Goal: Task Accomplishment & Management: Manage account settings

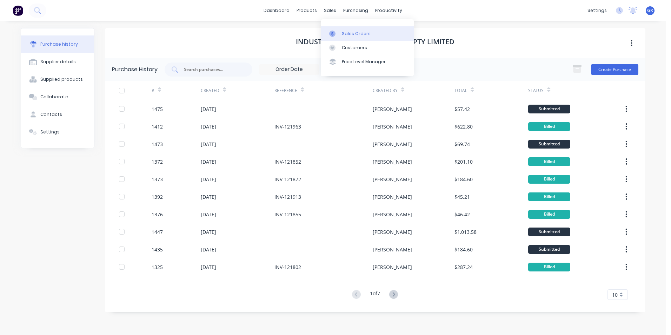
click at [351, 31] on div "Sales Orders" at bounding box center [356, 34] width 29 height 6
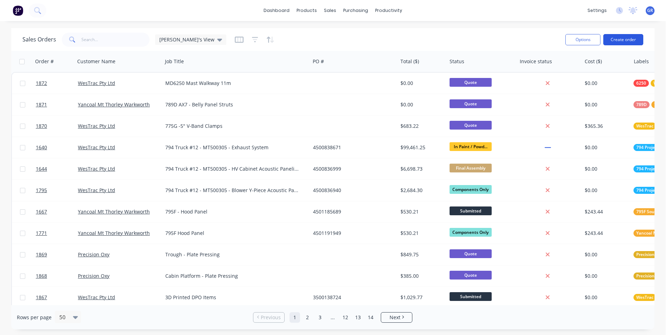
click at [535, 37] on button "Create order" at bounding box center [623, 39] width 40 height 11
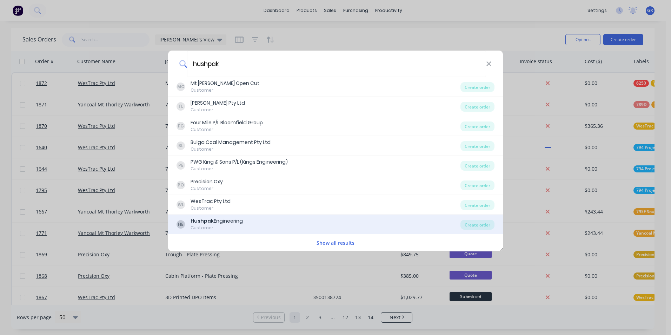
type input "hushpak"
click at [229, 221] on div "Hushpak Engineering" at bounding box center [216, 220] width 52 height 7
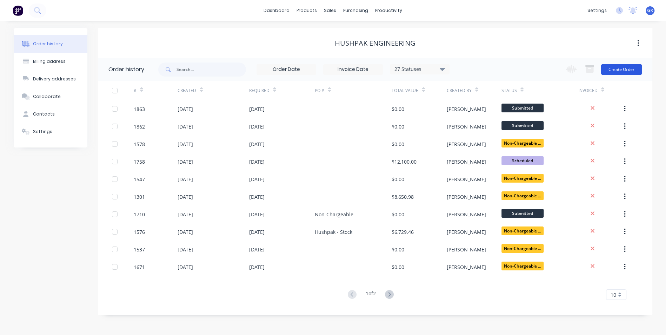
click at [535, 68] on button "Create Order" at bounding box center [621, 69] width 41 height 11
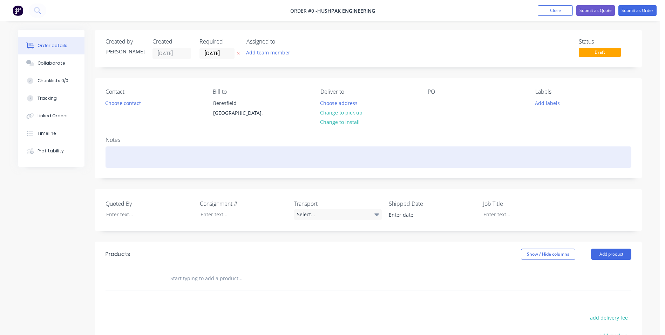
click at [115, 159] on div at bounding box center [369, 156] width 526 height 21
drag, startPoint x: 161, startPoint y: 157, endPoint x: 107, endPoint y: 160, distance: 54.4
click at [107, 160] on div "Hushpak Back Awning - Non chargeable" at bounding box center [369, 156] width 526 height 21
copy div "Hushpak Back Awning"
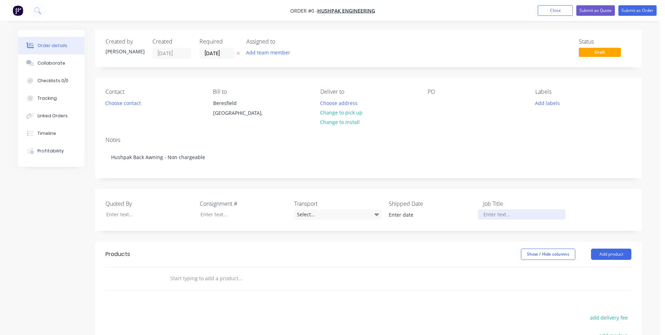
click at [502, 214] on div "Order details Collaborate Checklists 0/0 Tracking Linked Orders Timeline Profit…" at bounding box center [330, 249] width 638 height 439
click at [193, 280] on input "text" at bounding box center [240, 278] width 140 height 14
paste input "Hushpak Back Awning"
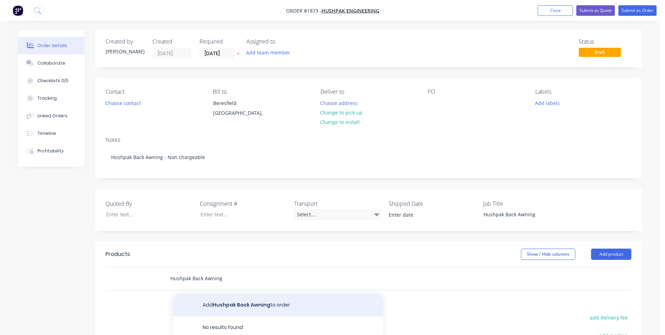
type input "Hushpak Back Awning"
click at [254, 303] on button "Add Hushpak Back Awning to order" at bounding box center [278, 305] width 210 height 22
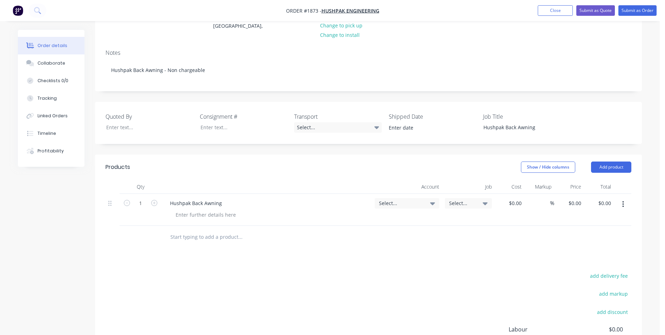
scroll to position [70, 0]
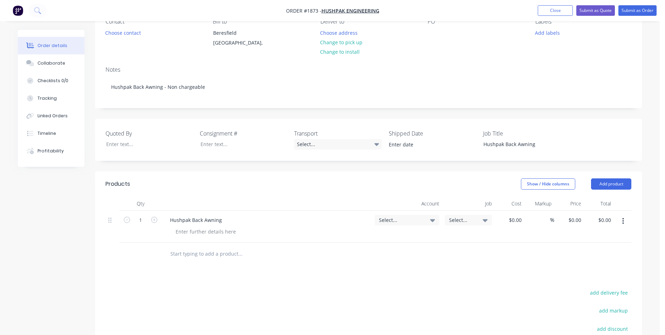
click at [392, 219] on span "Select..." at bounding box center [401, 219] width 44 height 7
click at [383, 241] on input at bounding box center [396, 241] width 72 height 14
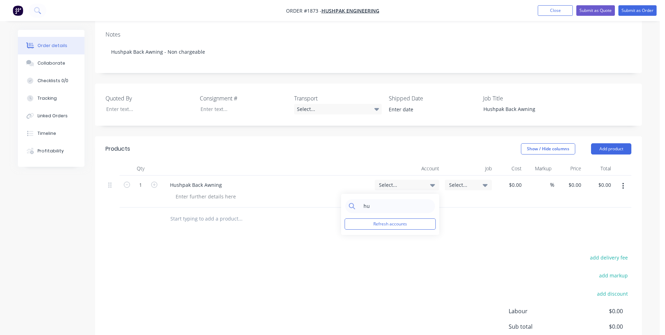
type input "h"
type input "main"
click at [416, 270] on div "6-7035 / Repairs & Main Premises" at bounding box center [390, 270] width 98 height 14
click at [461, 185] on span "Select..." at bounding box center [462, 184] width 27 height 7
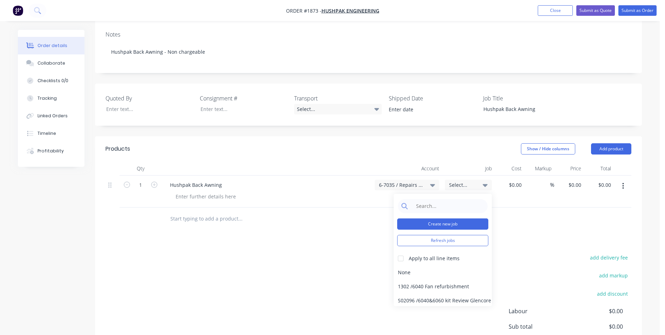
click at [443, 223] on button "Create new job" at bounding box center [442, 223] width 91 height 11
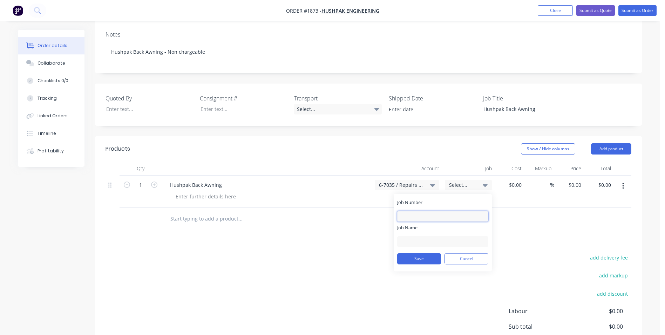
click at [419, 214] on input "Job Number" at bounding box center [442, 216] width 91 height 11
type input "1873"
click at [411, 237] on input "Job Name" at bounding box center [442, 241] width 91 height 11
paste input "Hushpak Back Awning"
type input "Hushpak Back Awning"
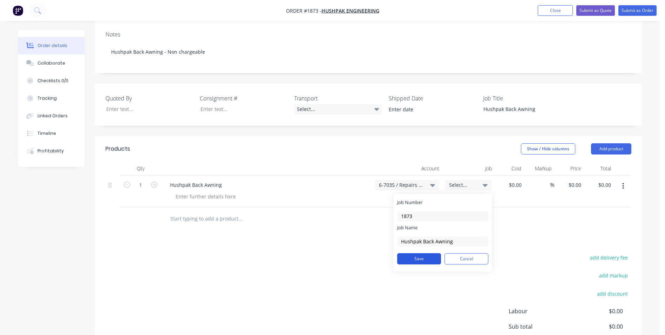
click at [420, 257] on button "Save" at bounding box center [419, 258] width 44 height 11
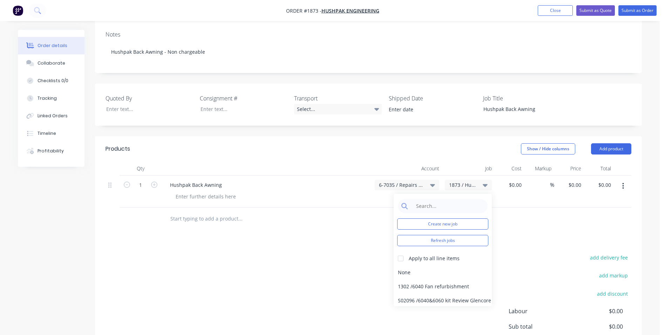
click at [363, 208] on div at bounding box center [288, 218] width 253 height 23
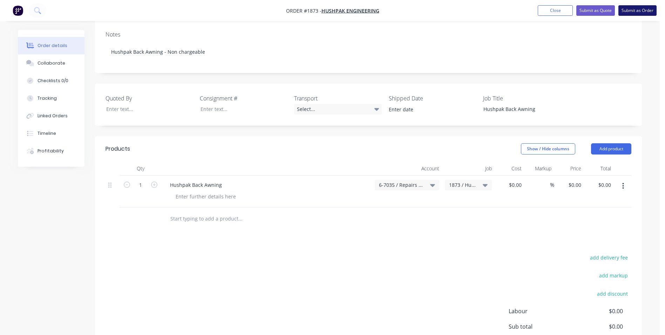
click at [535, 11] on button "Submit as Order" at bounding box center [638, 10] width 38 height 11
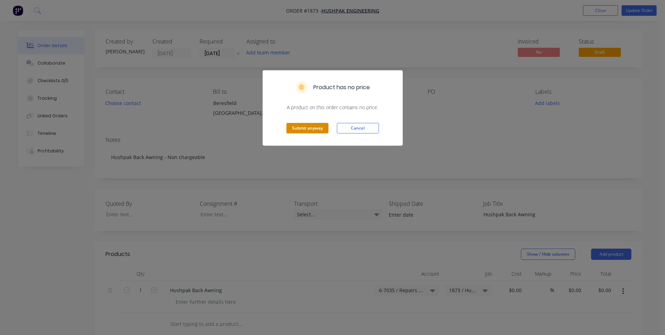
click at [308, 127] on button "Submit anyway" at bounding box center [308, 128] width 42 height 11
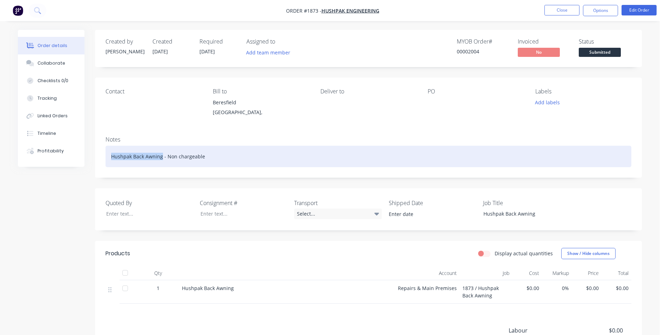
drag, startPoint x: 161, startPoint y: 156, endPoint x: 121, endPoint y: 156, distance: 40.7
click at [111, 156] on div "Hushpak Back Awning - Non chargeable" at bounding box center [369, 156] width 526 height 21
copy div "Hushpak Back Awning"
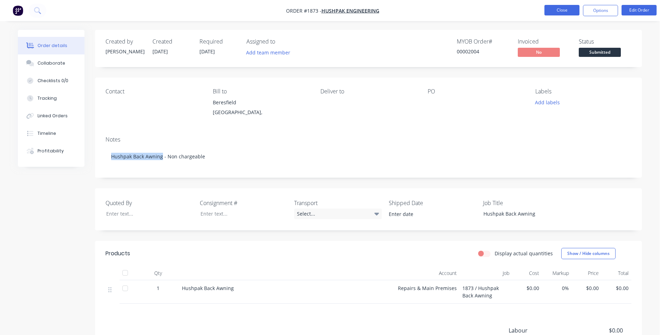
click at [535, 10] on button "Close" at bounding box center [562, 10] width 35 height 11
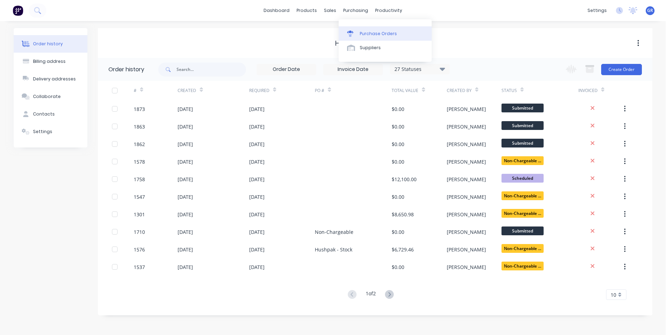
click at [373, 31] on div "Purchase Orders" at bounding box center [378, 34] width 37 height 6
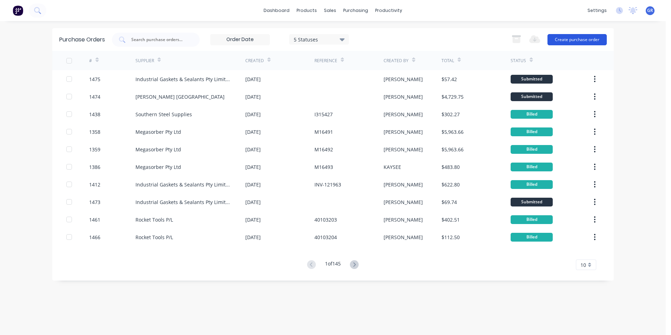
click at [535, 39] on button "Create purchase order" at bounding box center [576, 39] width 59 height 11
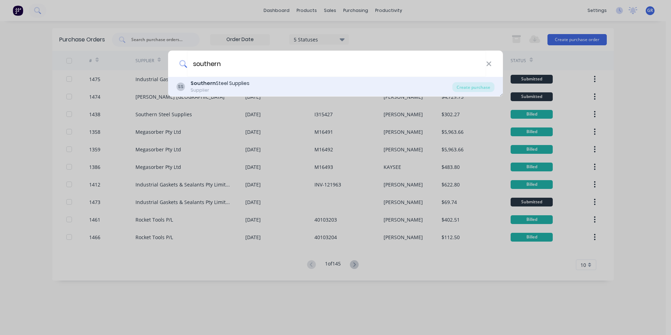
type input "southern"
click at [221, 81] on div "Southern Steel Supplies" at bounding box center [219, 83] width 59 height 7
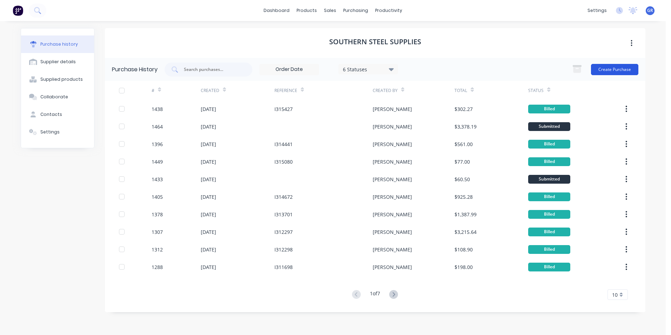
click at [535, 69] on button "Create Purchase" at bounding box center [614, 69] width 47 height 11
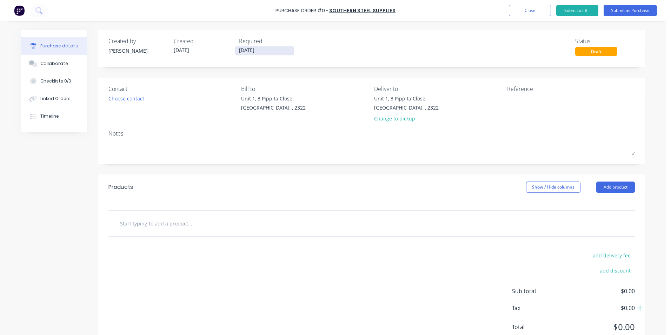
click at [244, 51] on input "[DATE]" at bounding box center [264, 50] width 59 height 9
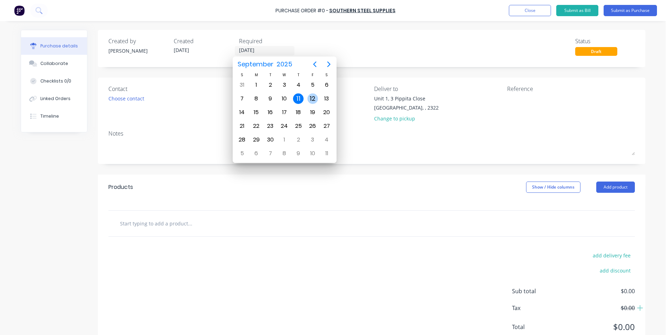
click at [314, 99] on div "12" at bounding box center [312, 98] width 11 height 11
type input "[DATE]"
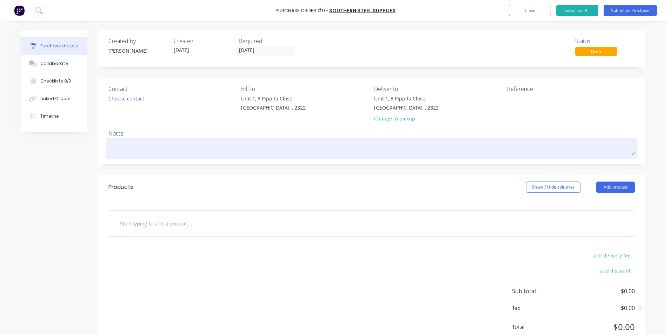
click at [114, 148] on textarea at bounding box center [371, 147] width 526 height 16
paste textarea "Hushpak Back Awning"
type textarea "x"
type textarea "Hushpak Back Awning"
type textarea "x"
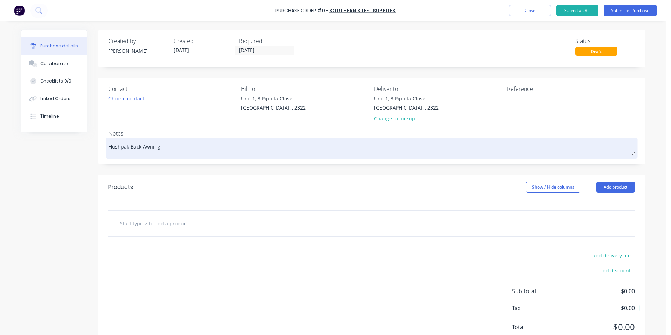
type textarea "Hushpak Back Awning"
click at [108, 147] on div "Hushpak Back Awning" at bounding box center [371, 148] width 526 height 18
click at [108, 147] on textarea "Hushpak Back Awning" at bounding box center [371, 147] width 526 height 16
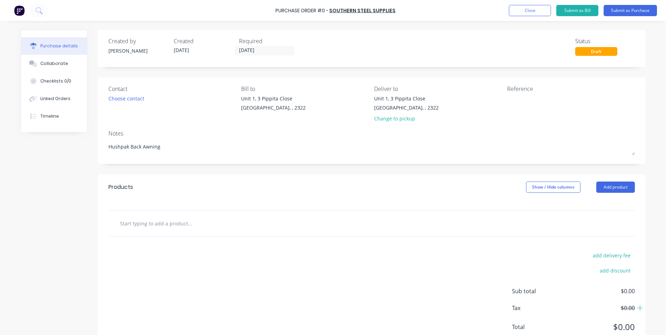
type textarea "x"
type textarea "JHushpak Back Awning"
type textarea "x"
type textarea "JNHushpak Back Awning"
type textarea "x"
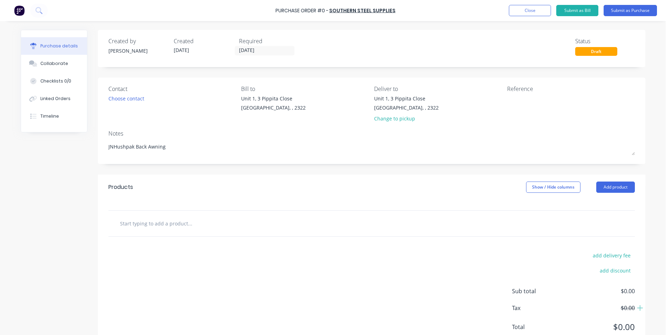
type textarea "JN1Hushpak Back Awning"
type textarea "x"
type textarea "JN18Hushpak Back Awning"
type textarea "x"
type textarea "JN187Hushpak Back Awning"
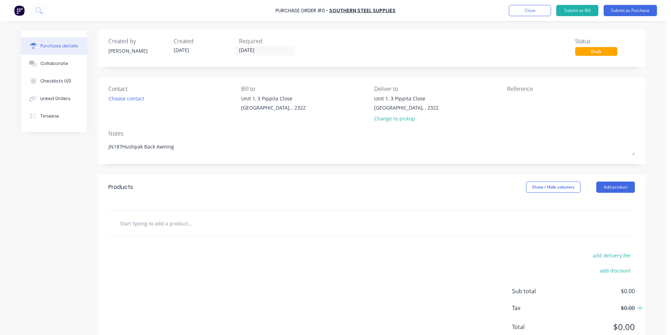
type textarea "x"
type textarea "JN1873Hushpak Back Awning"
type textarea "x"
type textarea "JN1873 Hushpak Back Awning"
type textarea "x"
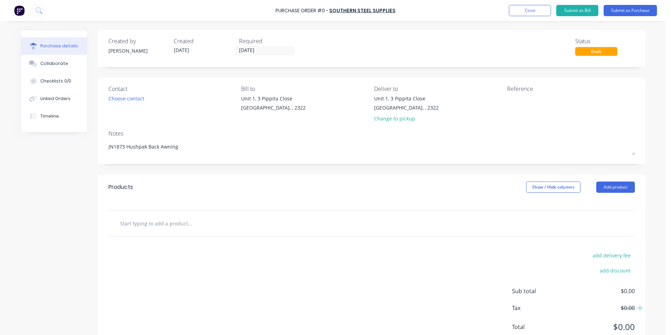
type textarea "JN1873 -Hushpak Back Awning"
type textarea "x"
type textarea "JN1873 - Hushpak Back Awning"
type textarea "x"
type textarea "JN1873 - Hushpak Back Awning"
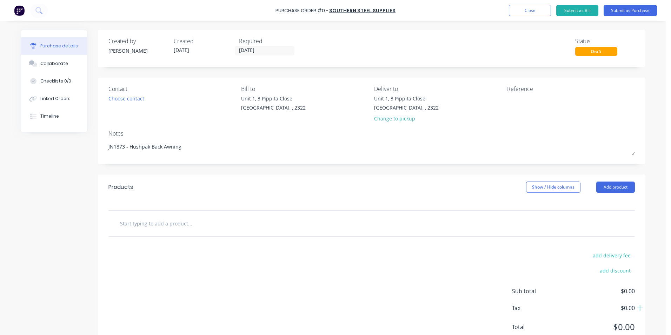
click at [164, 224] on input "text" at bounding box center [190, 223] width 140 height 14
type textarea "x"
type input "S"
type textarea "x"
type input "Su"
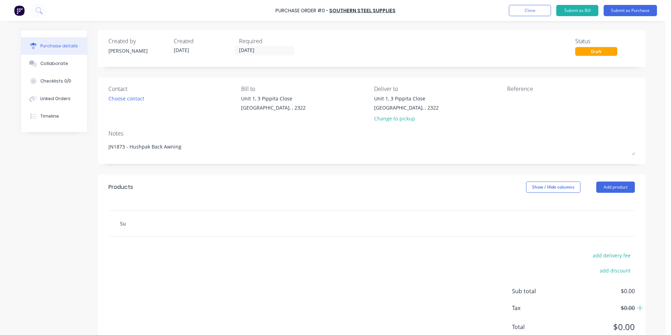
type textarea "x"
type input "Sup"
type textarea "x"
type input "Supp"
type textarea "x"
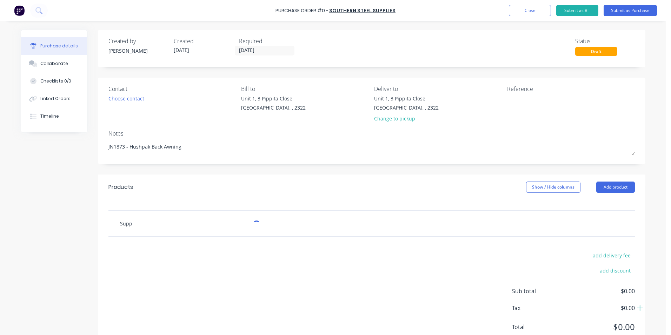
type input "Suppl"
type textarea "x"
type input "Supply"
type textarea "x"
type input "Supply"
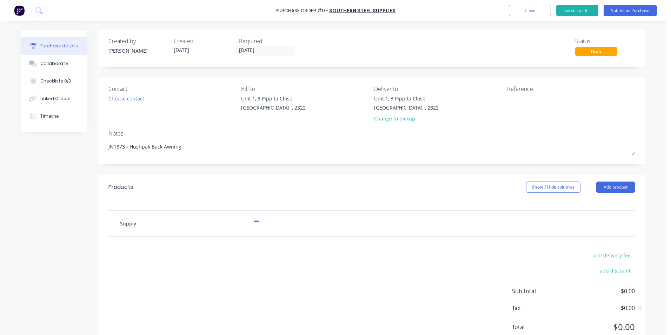
type textarea "x"
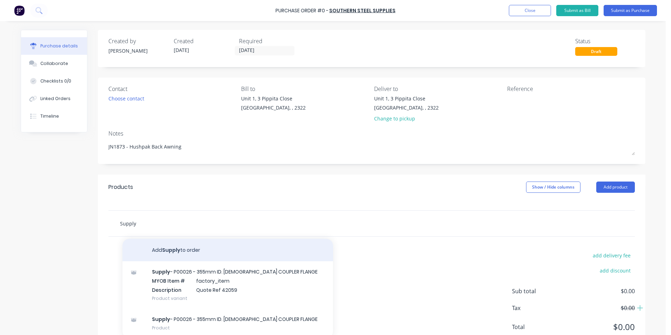
type input "Supply"
click at [187, 251] on button "Add Supply to order" at bounding box center [227, 250] width 210 height 22
type textarea "x"
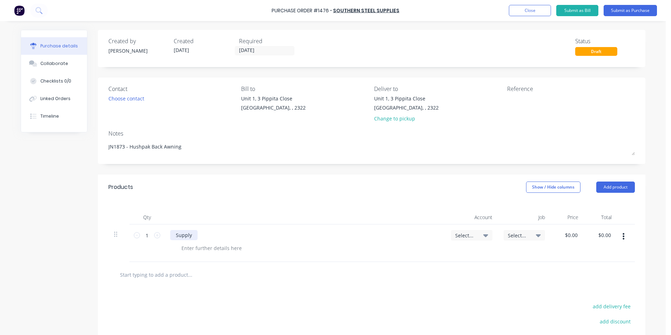
type textarea "x"
drag, startPoint x: 191, startPoint y: 235, endPoint x: 223, endPoint y: 232, distance: 32.7
click at [191, 235] on div "Supply" at bounding box center [183, 235] width 27 height 10
click at [155, 235] on icon at bounding box center [157, 235] width 6 height 6
type textarea "x"
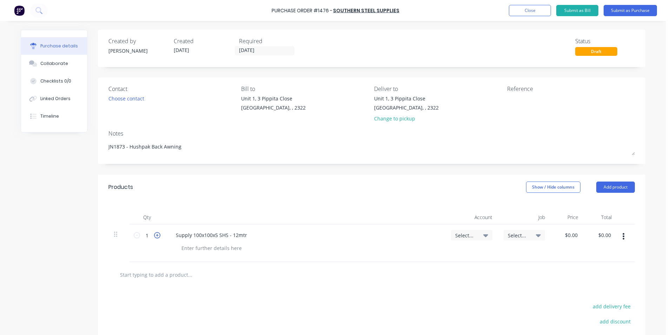
type input "2"
click at [155, 235] on icon at bounding box center [157, 235] width 6 height 6
type textarea "x"
type input "3"
click at [465, 235] on span "Select..." at bounding box center [465, 234] width 21 height 7
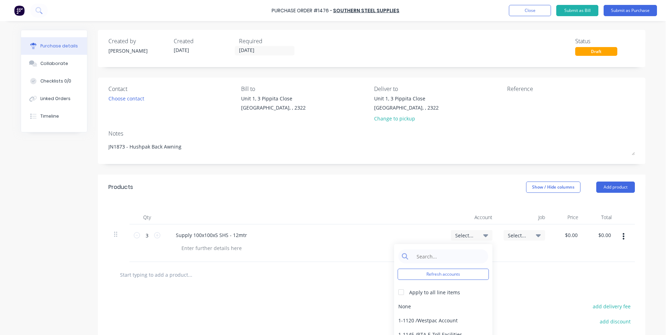
scroll to position [35, 0]
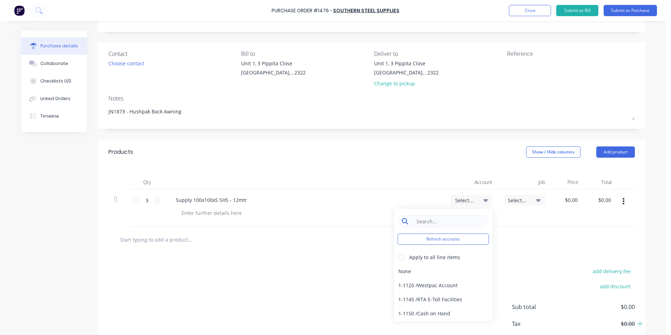
type textarea "x"
click at [423, 221] on input at bounding box center [448, 221] width 72 height 14
type input "n"
type input "main"
click at [451, 271] on div "6-7030 / Repairs & Main P&E" at bounding box center [443, 271] width 98 height 14
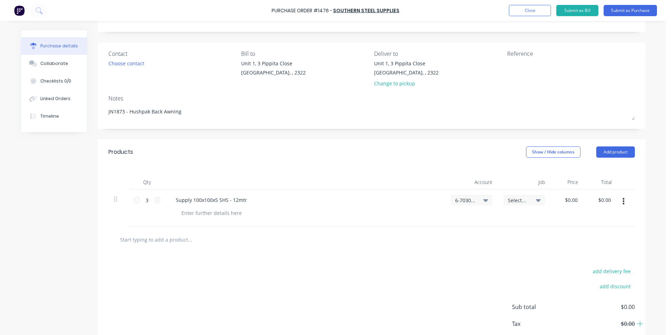
click at [513, 200] on span "Select..." at bounding box center [518, 199] width 21 height 7
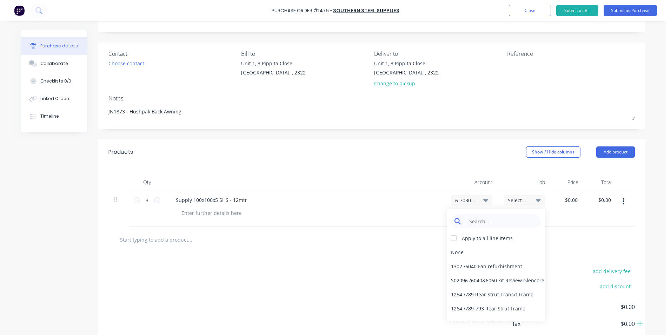
type textarea "x"
click at [478, 220] on input at bounding box center [501, 221] width 72 height 14
type input "1873"
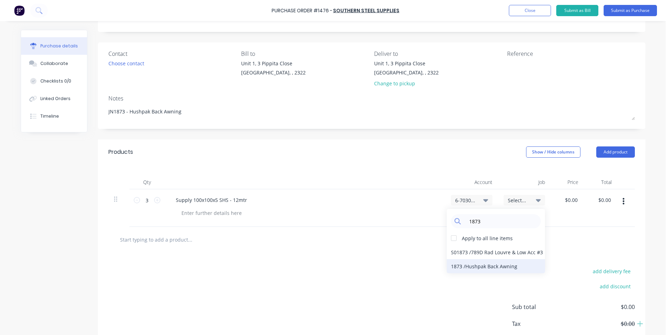
click at [500, 265] on div "1873 / Hushpak Back Awning" at bounding box center [496, 266] width 98 height 14
type textarea "x"
type input "0.00"
click at [535, 199] on input "0.00" at bounding box center [571, 200] width 16 height 10
type textarea "x"
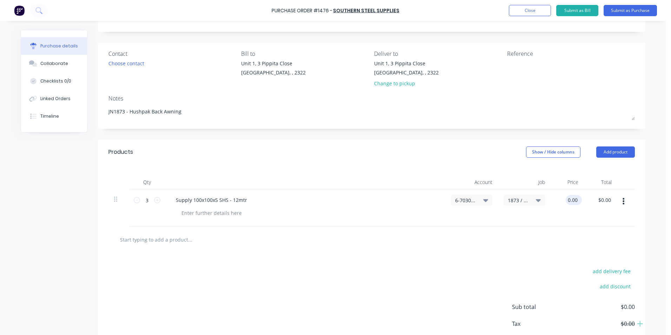
click at [535, 199] on input "0.00" at bounding box center [571, 200] width 13 height 10
type input "374.88"
type textarea "x"
type input "$374.88"
type input "$1,124.64"
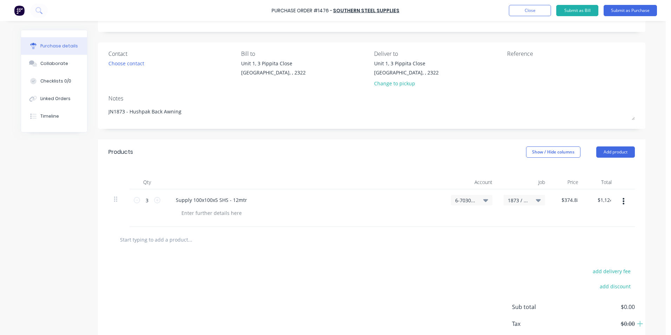
click at [535, 213] on div "$374.88 374.88" at bounding box center [566, 208] width 33 height 38
click at [535, 202] on icon "button" at bounding box center [625, 201] width 2 height 6
click at [535, 232] on button "Duplicate" at bounding box center [603, 234] width 60 height 14
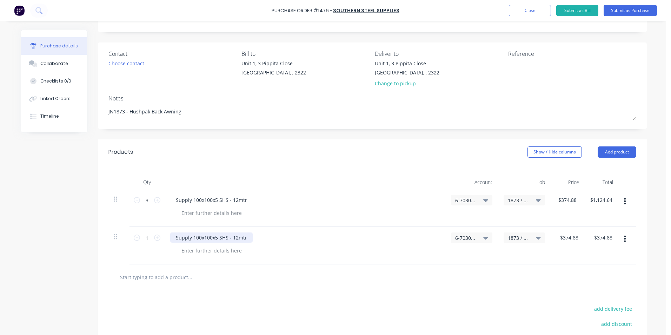
type textarea "x"
drag, startPoint x: 234, startPoint y: 236, endPoint x: 155, endPoint y: 237, distance: 78.6
click at [156, 237] on div "1 1 Supply 100x100x5 SHS - 12mtr 6-7030 / Repairs & Main P&E 1873 / Hushpak Bac…" at bounding box center [372, 246] width 528 height 38
type textarea "x"
type input "374.88"
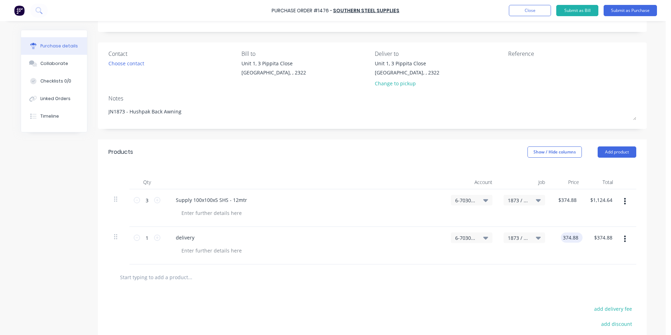
click at [535, 235] on input "374.88" at bounding box center [570, 237] width 19 height 10
type textarea "x"
click at [535, 235] on input "374.88" at bounding box center [570, 237] width 19 height 10
type input "65"
type textarea "x"
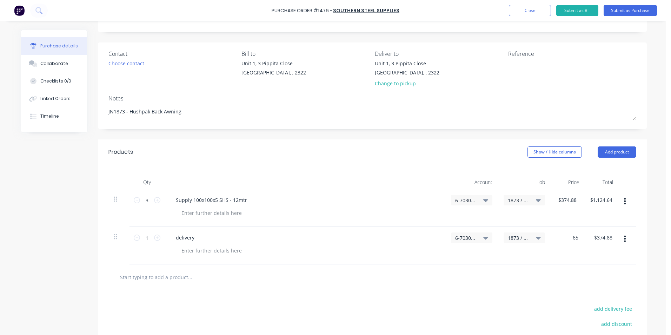
type input "$65.00"
click at [535, 261] on div "$65.00 65" at bounding box center [567, 246] width 34 height 38
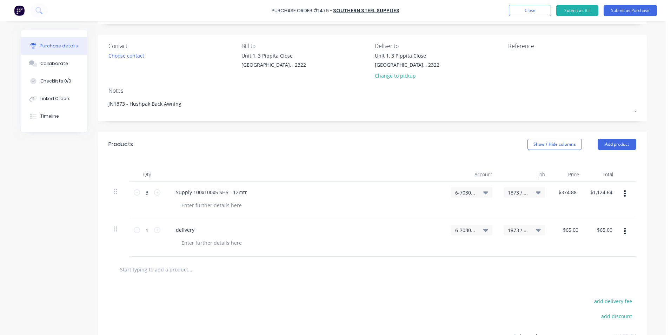
scroll to position [42, 0]
type textarea "x"
click at [197, 204] on div at bounding box center [212, 205] width 72 height 10
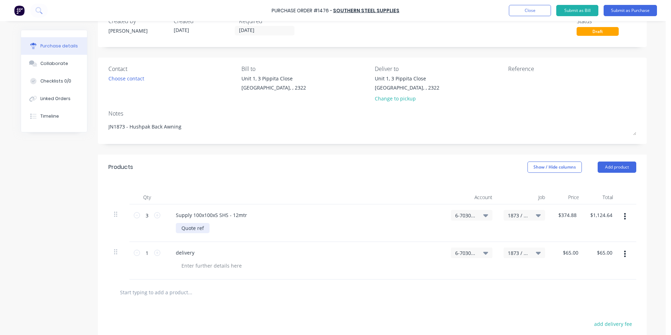
scroll to position [7, 0]
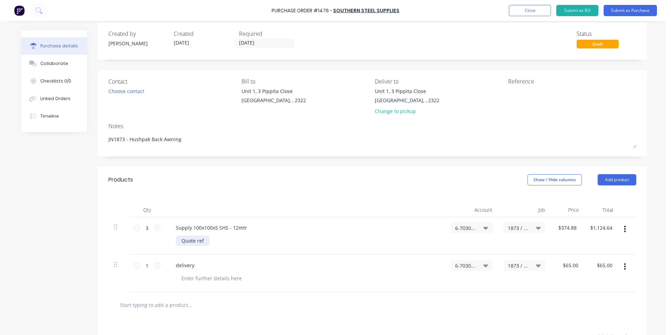
click at [205, 240] on div "Quote ref" at bounding box center [193, 240] width 34 height 10
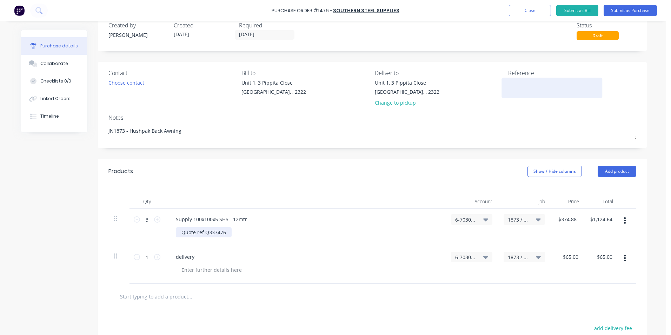
scroll to position [0, 0]
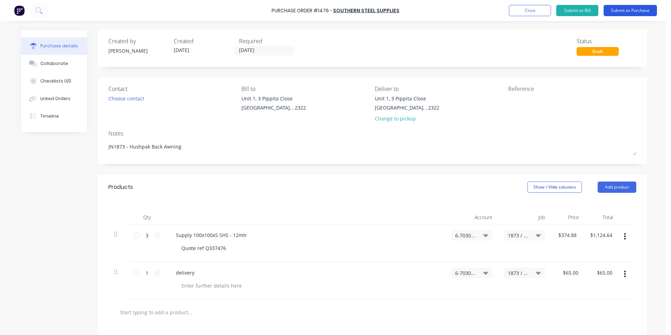
click at [535, 9] on button "Submit as Purchase" at bounding box center [629, 10] width 53 height 11
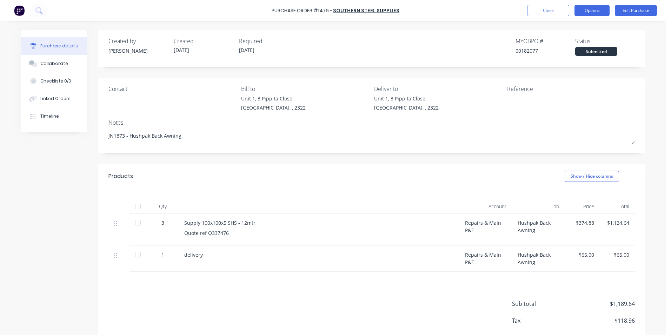
click at [535, 9] on button "Options" at bounding box center [591, 10] width 35 height 11
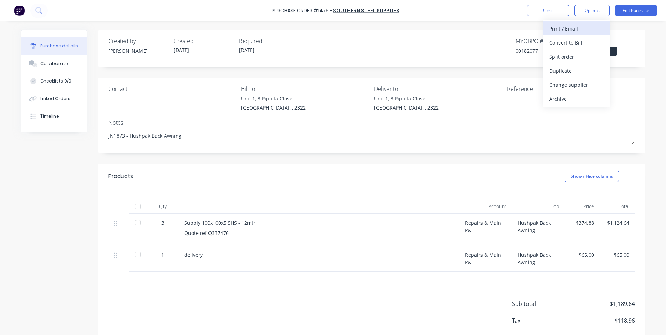
click at [535, 26] on div "Print / Email" at bounding box center [576, 29] width 54 height 10
click at [535, 41] on div "With pricing" at bounding box center [576, 43] width 54 height 10
type textarea "x"
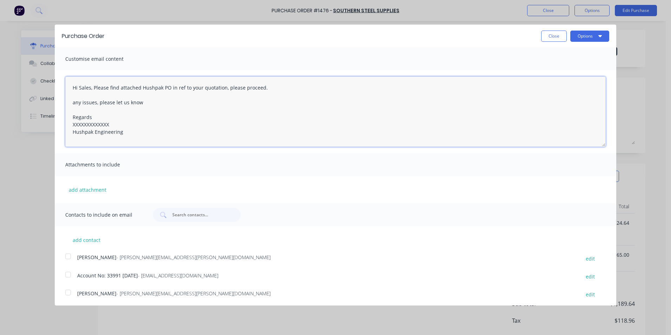
drag, startPoint x: 117, startPoint y: 124, endPoint x: 48, endPoint y: 125, distance: 68.8
click at [49, 124] on div "Purchase Order Close Options Customise email content Hi Sales, Please find atta…" at bounding box center [335, 167] width 671 height 335
type textarea "Hi Sales, Please find attached Hushpak PO in ref to your quotation, please proc…"
click at [93, 189] on button "add attachment" at bounding box center [87, 189] width 45 height 11
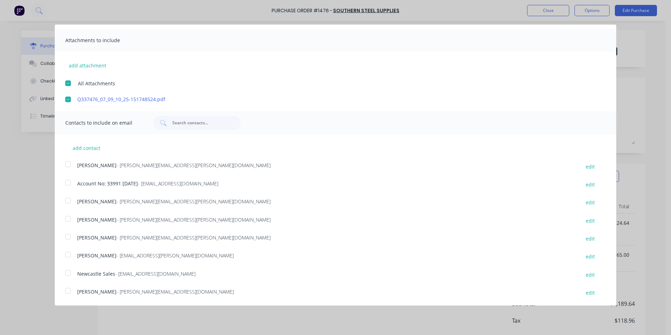
scroll to position [125, 0]
click at [68, 236] on div at bounding box center [68, 236] width 14 height 14
click at [68, 271] on div at bounding box center [68, 272] width 14 height 14
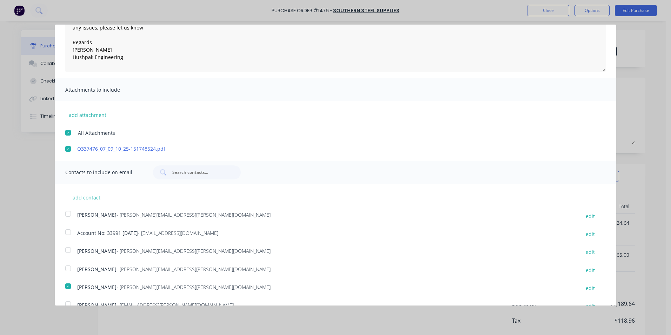
scroll to position [0, 0]
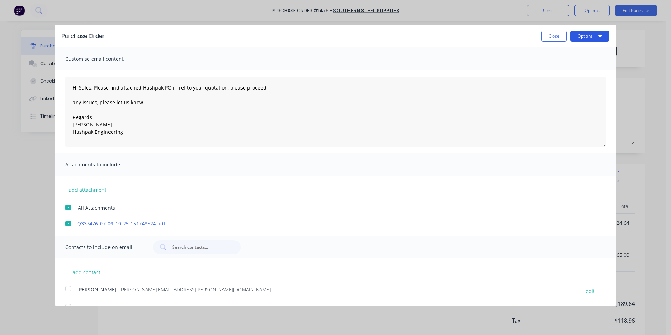
click at [535, 33] on button "Options" at bounding box center [589, 36] width 39 height 11
click at [535, 67] on div "Email" at bounding box center [576, 68] width 54 height 10
type textarea "x"
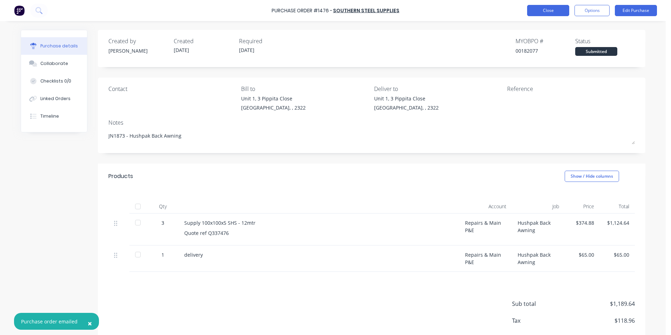
click at [535, 8] on button "Close" at bounding box center [548, 10] width 42 height 11
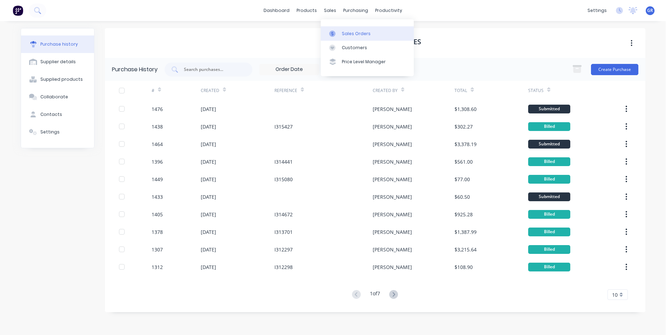
click at [349, 31] on div "Sales Orders" at bounding box center [356, 34] width 29 height 6
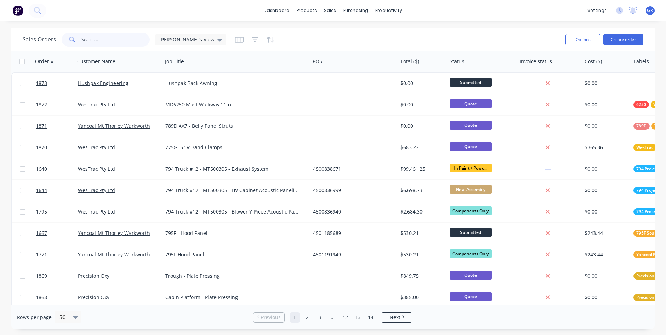
click at [90, 39] on input "text" at bounding box center [115, 40] width 68 height 14
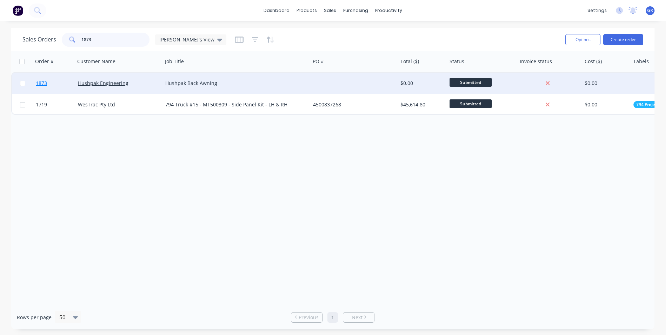
type input "1873"
click at [40, 84] on span "1873" at bounding box center [41, 83] width 11 height 7
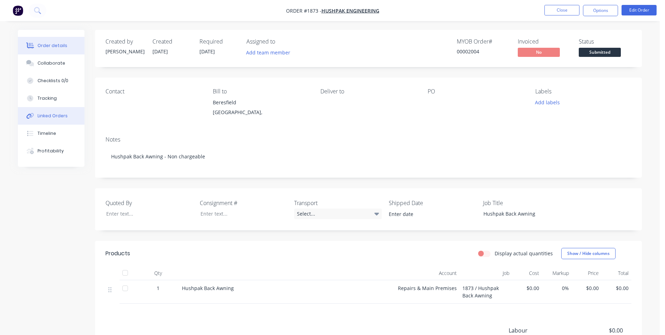
click at [53, 115] on div "Linked Orders" at bounding box center [53, 116] width 30 height 6
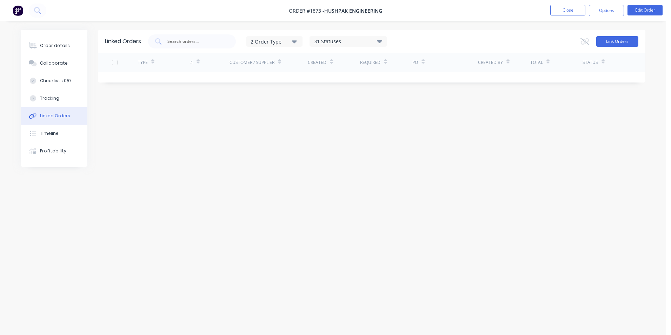
click at [535, 42] on button "Link Orders" at bounding box center [617, 41] width 42 height 11
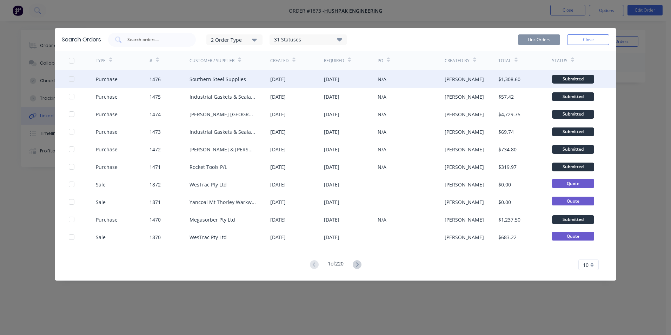
click at [69, 78] on div at bounding box center [72, 79] width 14 height 14
click at [535, 38] on button "Link Orders" at bounding box center [539, 39] width 42 height 11
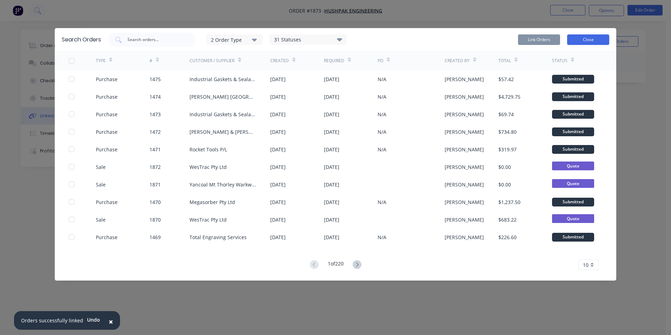
click at [535, 39] on button "Close" at bounding box center [588, 39] width 42 height 11
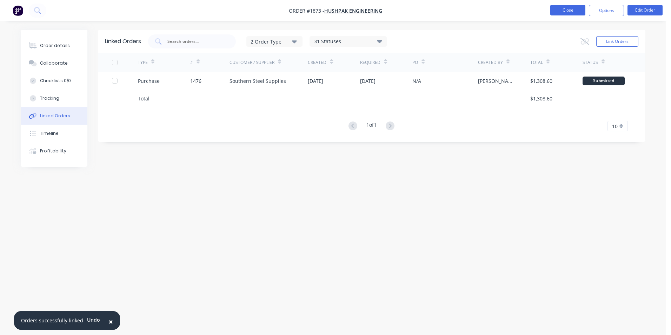
click at [535, 8] on button "Close" at bounding box center [567, 10] width 35 height 11
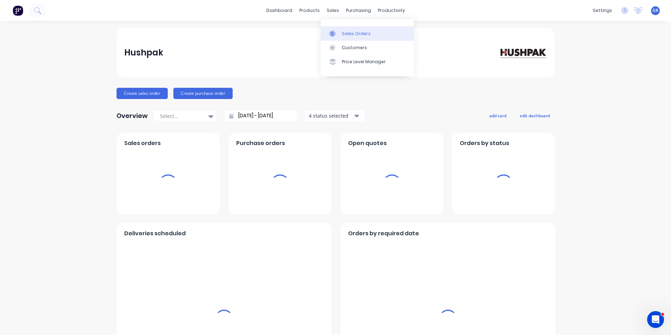
click at [348, 34] on div "Sales Orders" at bounding box center [356, 34] width 29 height 6
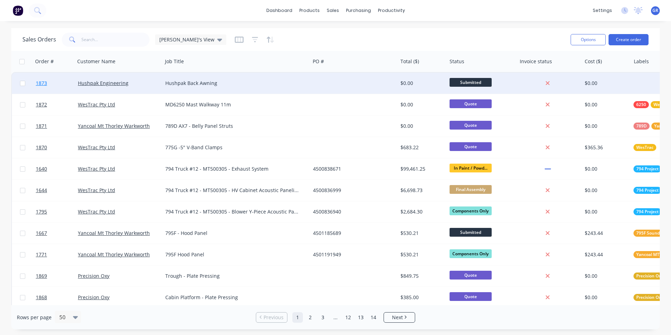
click at [42, 82] on span "1873" at bounding box center [41, 83] width 11 height 7
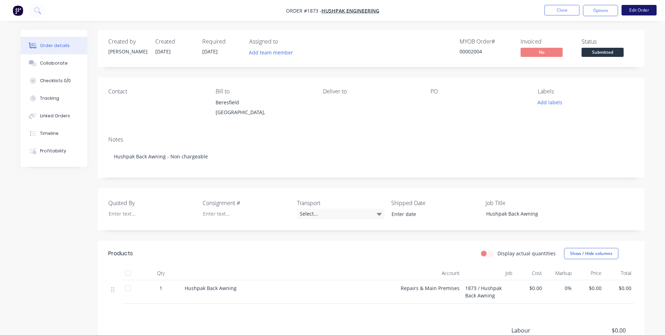
click at [629, 9] on button "Edit Order" at bounding box center [639, 10] width 35 height 11
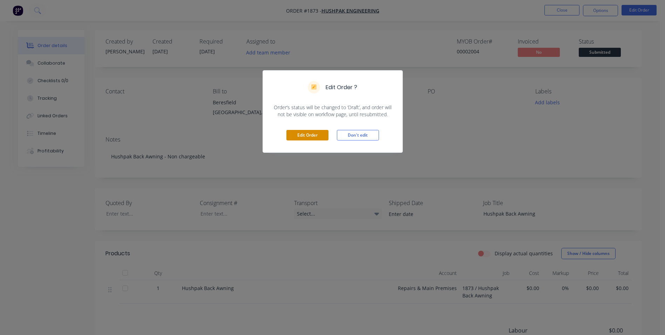
click at [315, 133] on button "Edit Order" at bounding box center [308, 135] width 42 height 11
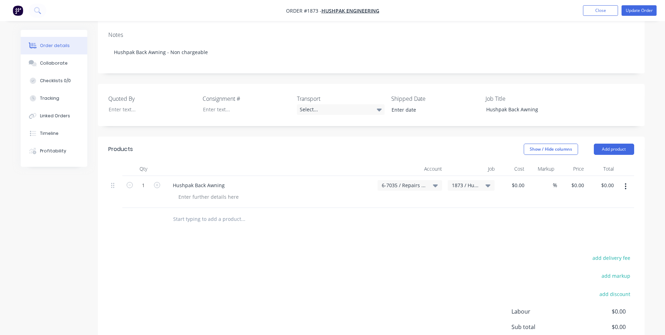
scroll to position [105, 0]
click at [404, 184] on span "6-7035 / Repairs & Main Premises" at bounding box center [404, 184] width 44 height 7
click at [373, 208] on input at bounding box center [399, 206] width 72 height 14
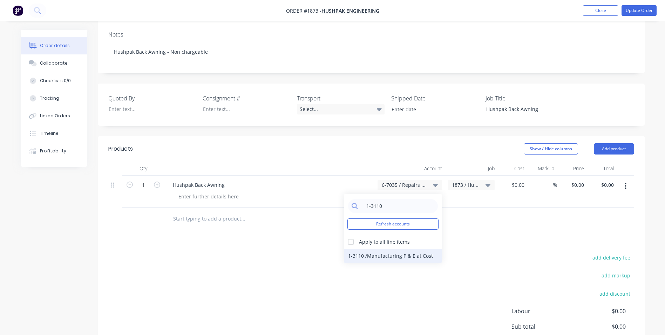
type input "1-3110"
click at [394, 255] on div "1-3110 / Manufacturing P & E at Cost" at bounding box center [393, 256] width 98 height 14
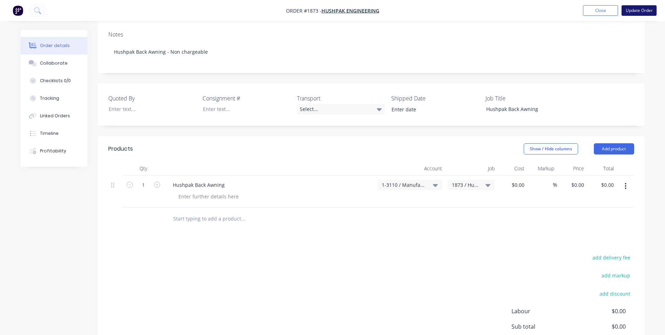
click at [640, 12] on button "Update Order" at bounding box center [639, 10] width 35 height 11
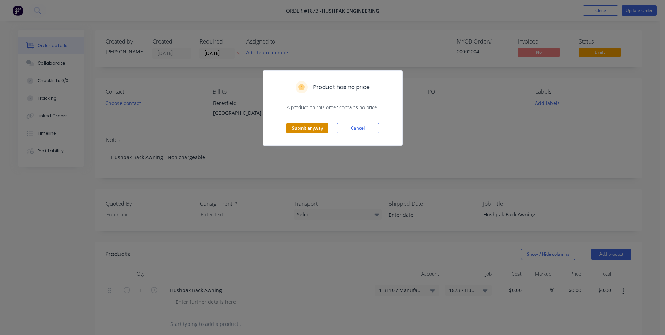
click at [311, 128] on button "Submit anyway" at bounding box center [308, 128] width 42 height 11
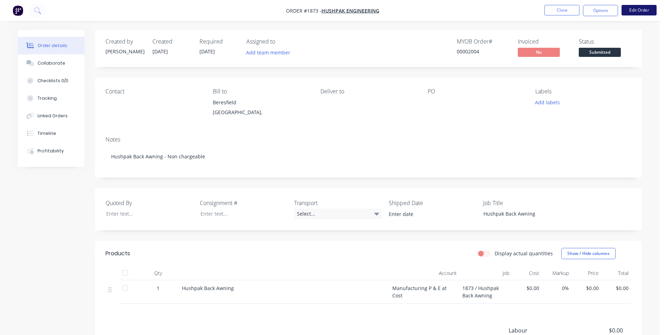
click at [641, 11] on button "Edit Order" at bounding box center [639, 10] width 35 height 11
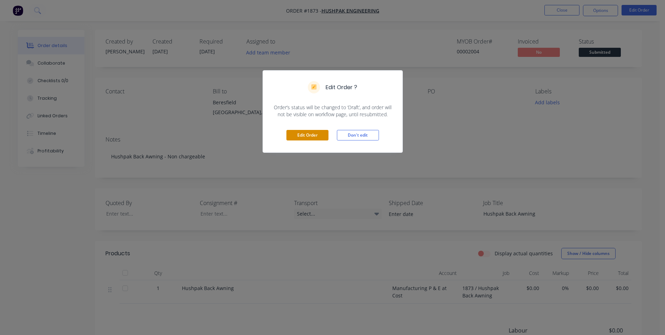
click at [312, 135] on button "Edit Order" at bounding box center [308, 135] width 42 height 11
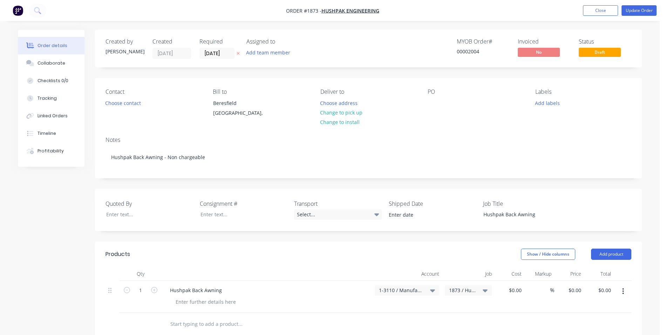
click at [413, 291] on span "1-3110 / Manufacturing P & E at Cost" at bounding box center [401, 289] width 44 height 7
click at [369, 314] on input at bounding box center [396, 311] width 72 height 14
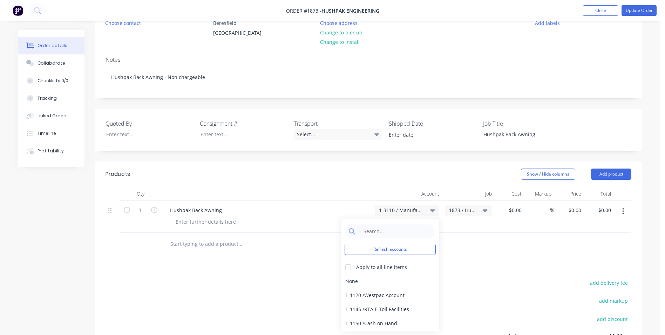
scroll to position [105, 0]
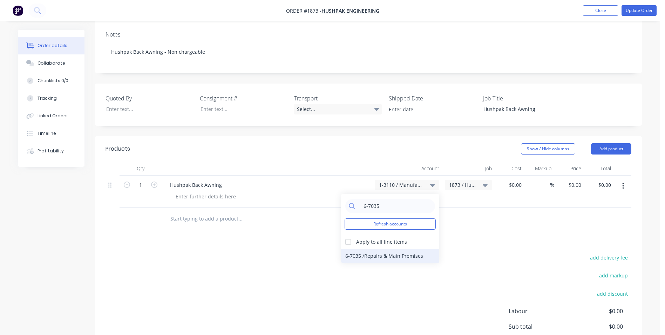
type input "6-7035"
click at [375, 256] on div "6-7035 / Repairs & Main Premises" at bounding box center [390, 256] width 98 height 14
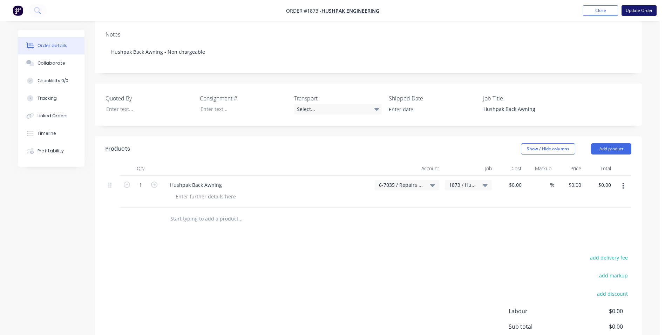
click at [643, 10] on button "Update Order" at bounding box center [639, 10] width 35 height 11
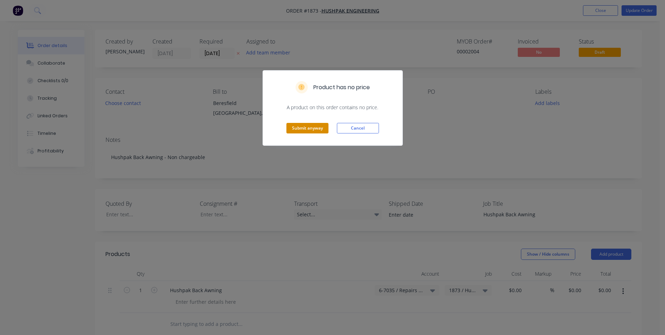
click at [304, 127] on button "Submit anyway" at bounding box center [308, 128] width 42 height 11
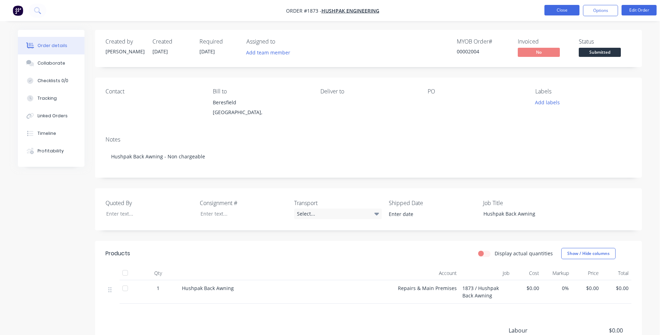
click at [561, 9] on button "Close" at bounding box center [562, 10] width 35 height 11
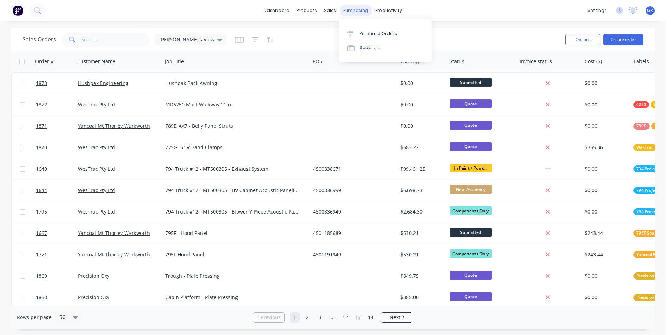
click at [350, 9] on div "purchasing" at bounding box center [356, 10] width 32 height 11
click at [377, 31] on div "Purchase Orders" at bounding box center [378, 34] width 37 height 6
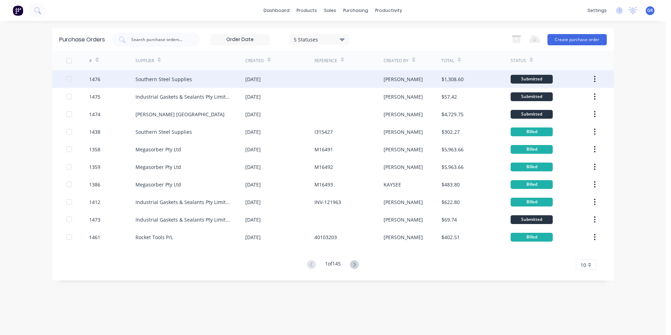
click at [98, 80] on div "1476" at bounding box center [94, 78] width 11 height 7
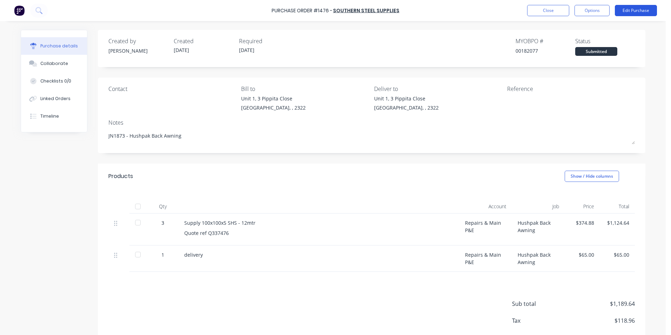
click at [638, 12] on button "Edit Purchase" at bounding box center [636, 10] width 42 height 11
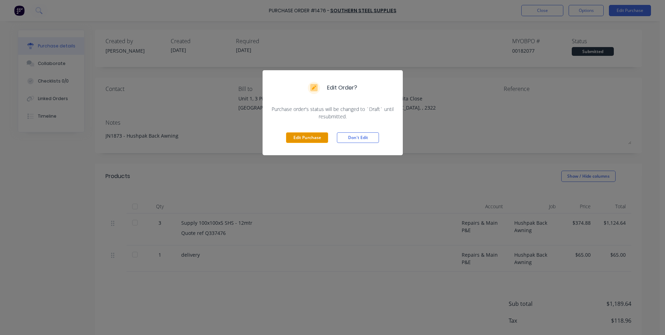
click at [307, 134] on button "Edit Purchase" at bounding box center [307, 137] width 42 height 11
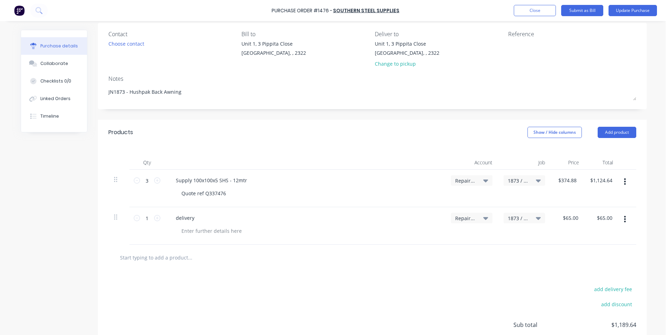
scroll to position [70, 0]
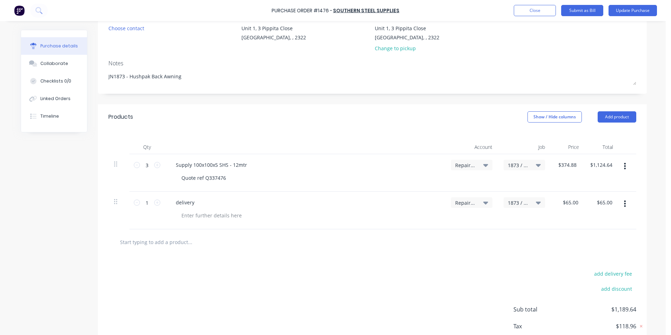
click at [517, 164] on span "1873 / Hushpak Back Awning" at bounding box center [518, 164] width 21 height 7
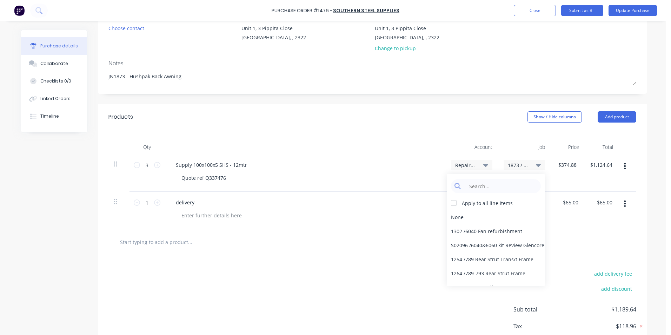
click at [470, 166] on span "Repairs & Main P&E" at bounding box center [465, 164] width 21 height 7
click at [286, 152] on div at bounding box center [305, 147] width 281 height 14
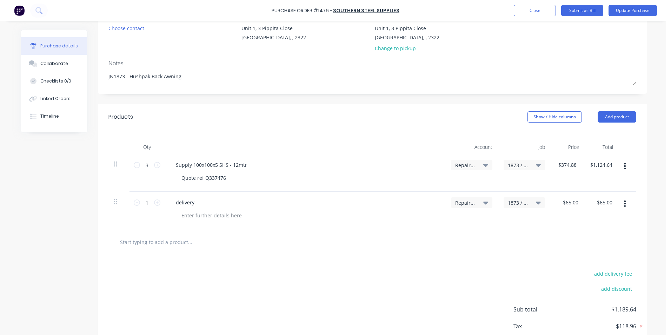
click at [372, 163] on div "Supply 100x100x5 SHS - 12mtr" at bounding box center [304, 165] width 269 height 10
click at [459, 164] on span "Repairs & Main P&E" at bounding box center [465, 164] width 21 height 7
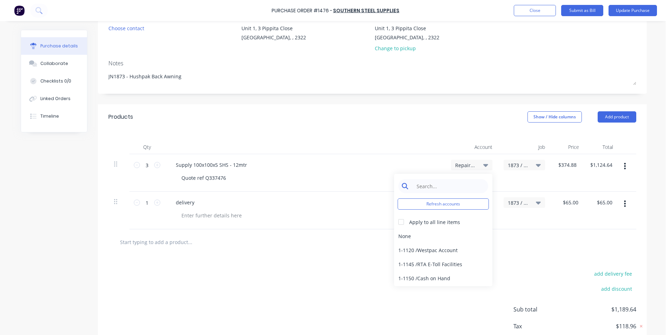
type textarea "x"
click at [418, 187] on input at bounding box center [448, 186] width 72 height 14
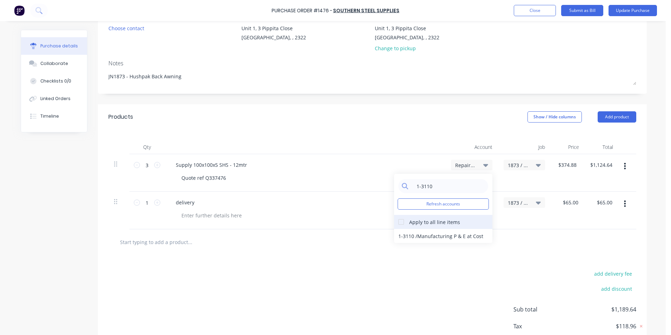
type input "1-3110"
click at [395, 222] on div at bounding box center [401, 222] width 14 height 14
click at [404, 236] on div "1-3110 / Manufacturing P & E at Cost" at bounding box center [443, 236] width 98 height 14
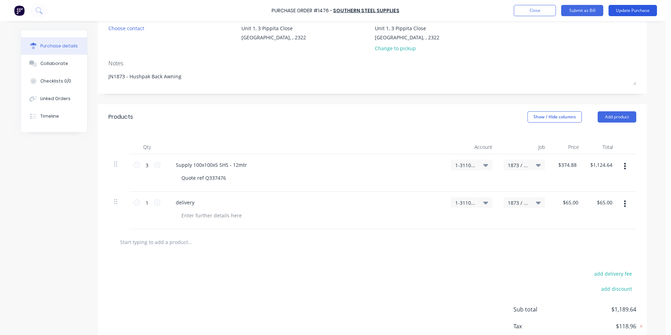
click at [633, 8] on button "Update Purchase" at bounding box center [632, 10] width 48 height 11
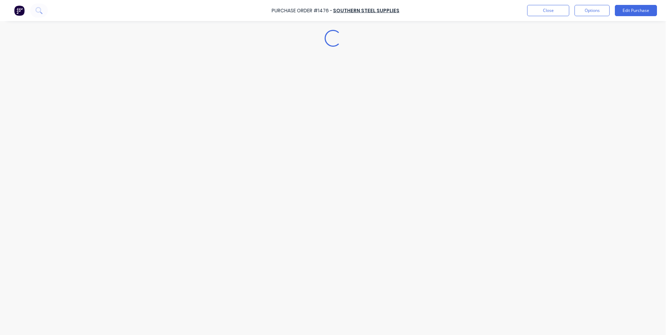
type textarea "x"
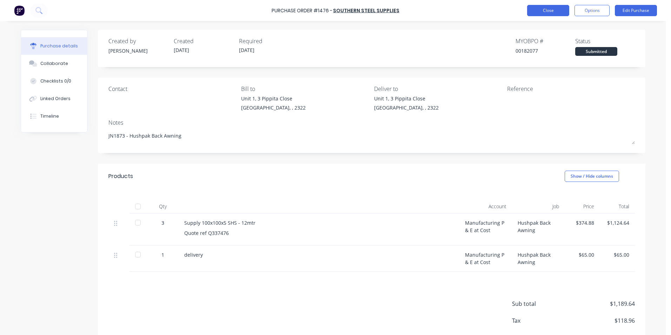
click at [553, 12] on button "Close" at bounding box center [548, 10] width 42 height 11
